Goal: Task Accomplishment & Management: Manage account settings

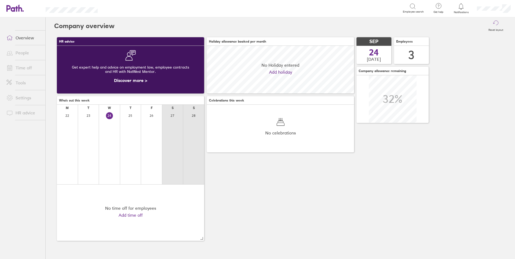
scroll to position [48, 147]
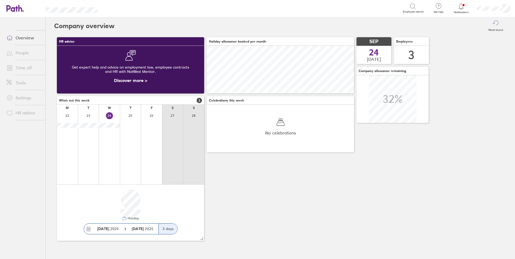
click at [28, 67] on link "Time off" at bounding box center [23, 68] width 43 height 11
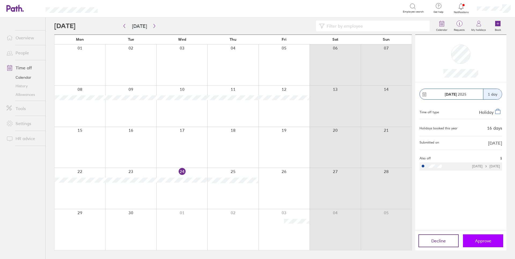
click at [478, 243] on span "Approve" at bounding box center [483, 241] width 16 height 5
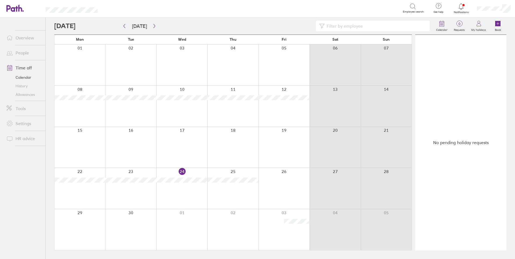
click at [26, 96] on link "Allowances" at bounding box center [23, 94] width 43 height 9
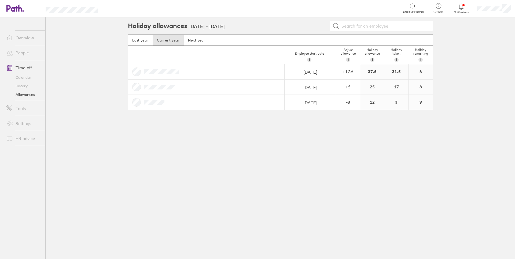
click at [24, 75] on link "Calendar" at bounding box center [23, 77] width 43 height 9
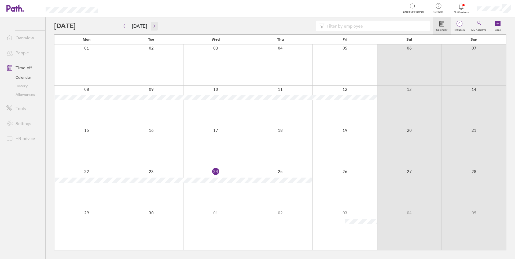
click at [153, 26] on icon "button" at bounding box center [154, 26] width 4 height 4
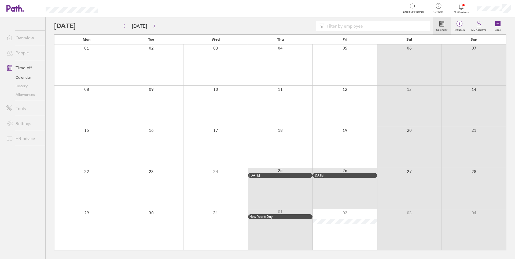
click at [464, 9] on icon at bounding box center [461, 6] width 6 height 6
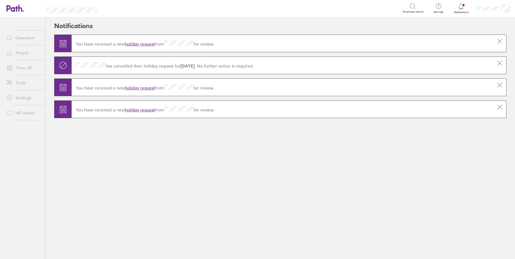
click at [464, 9] on icon at bounding box center [461, 6] width 6 height 6
click at [18, 68] on link "Time off" at bounding box center [23, 68] width 43 height 11
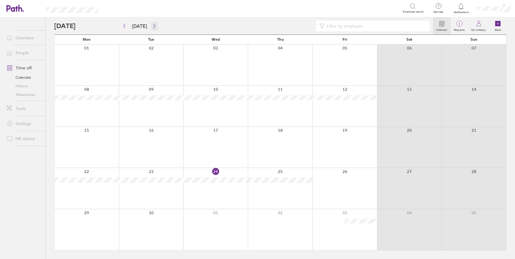
click at [152, 26] on icon "button" at bounding box center [154, 26] width 4 height 4
click at [152, 25] on icon "button" at bounding box center [154, 26] width 4 height 4
click at [154, 27] on icon "button" at bounding box center [154, 26] width 4 height 4
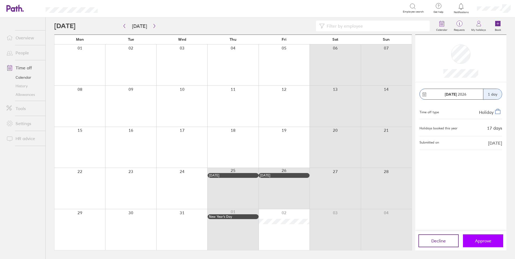
click at [485, 238] on button "Approve" at bounding box center [483, 241] width 40 height 13
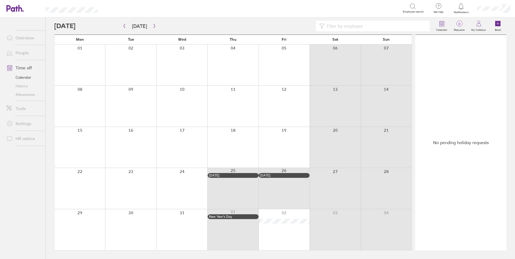
click at [23, 93] on link "Allowances" at bounding box center [23, 94] width 43 height 9
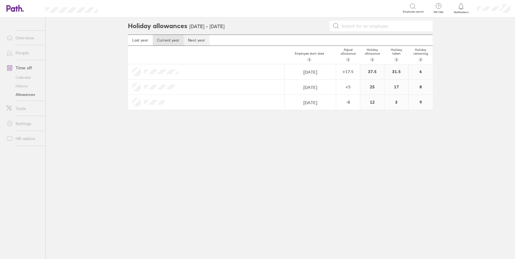
click at [190, 39] on link "Next year" at bounding box center [197, 40] width 26 height 11
click at [175, 40] on link "Current year" at bounding box center [168, 40] width 31 height 11
click at [21, 76] on link "Calendar" at bounding box center [23, 77] width 43 height 9
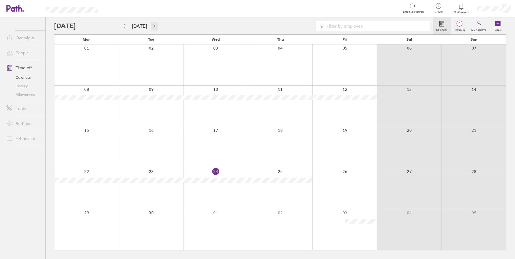
click at [154, 25] on icon "button" at bounding box center [154, 26] width 4 height 4
click at [153, 27] on icon "button" at bounding box center [154, 26] width 4 height 4
click at [153, 26] on icon "button" at bounding box center [154, 26] width 4 height 4
